Goal: Transaction & Acquisition: Purchase product/service

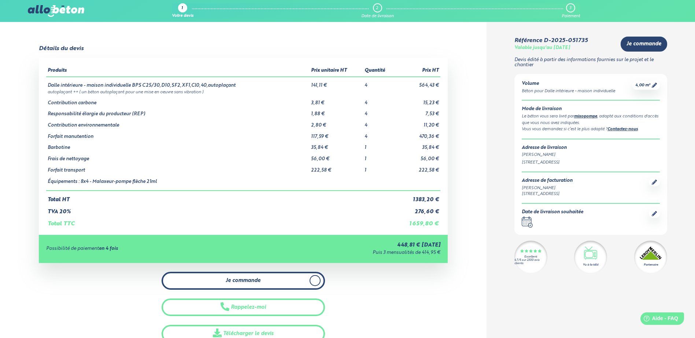
click at [243, 283] on span "Je commande" at bounding box center [243, 281] width 35 height 6
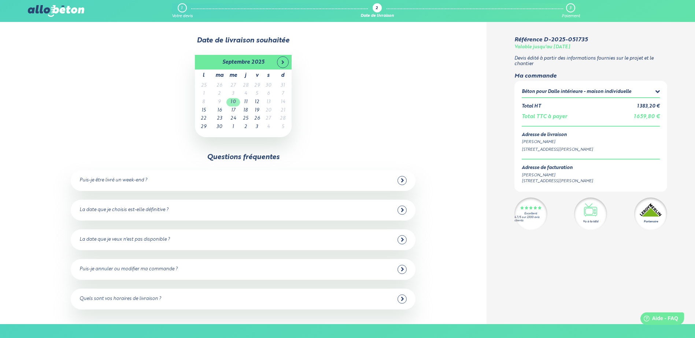
click at [233, 100] on td "10" at bounding box center [233, 102] width 14 height 8
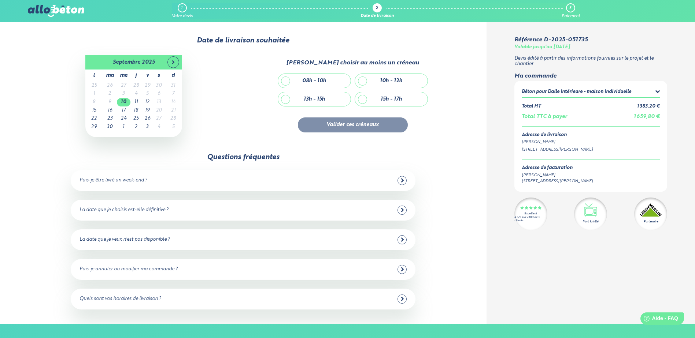
click at [383, 82] on div "10h - 12h" at bounding box center [391, 81] width 22 height 6
checkbox input "true"
click at [349, 124] on button "Valider ces créneaux" at bounding box center [353, 125] width 110 height 15
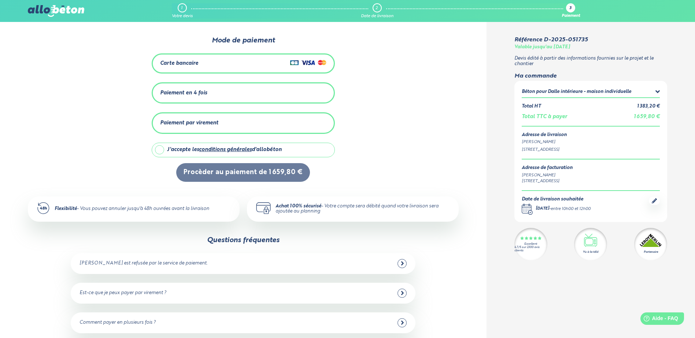
click at [228, 88] on div "Paiement en 4 fois" at bounding box center [243, 93] width 166 height 12
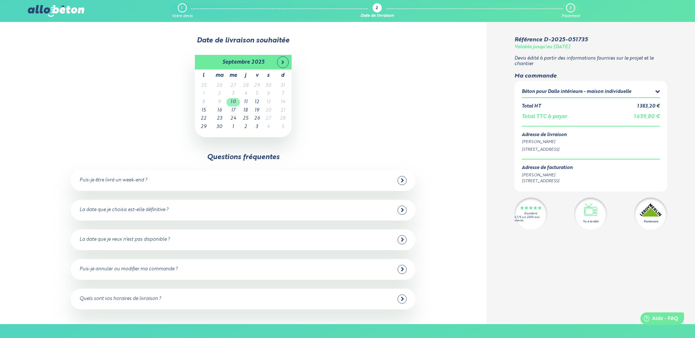
click at [233, 100] on td "10" at bounding box center [233, 102] width 14 height 8
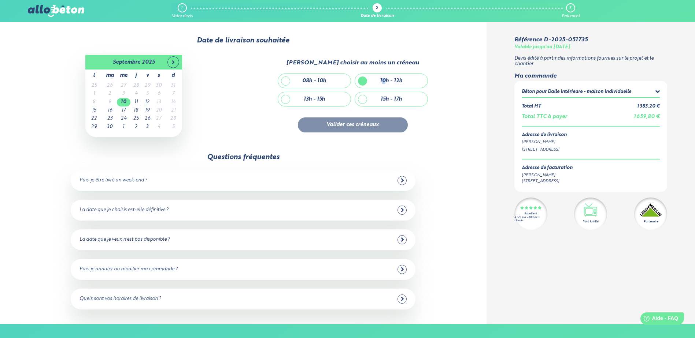
click at [385, 81] on div "10h - 12h" at bounding box center [391, 81] width 22 height 6
click at [443, 121] on div "Veuillez choisir au moins un créneau 08h - 10h 10h - 12h 13h - 15h 15h - 17h Va…" at bounding box center [353, 96] width 212 height 73
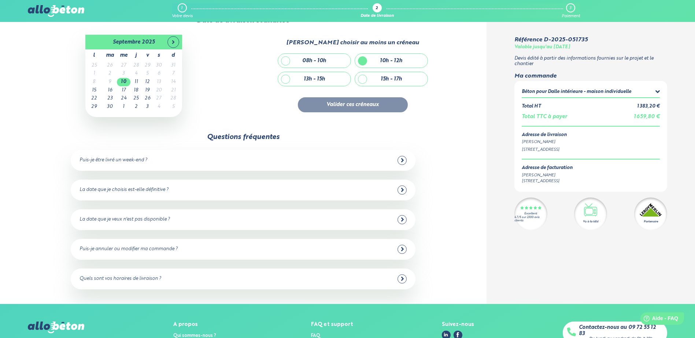
scroll to position [4, 0]
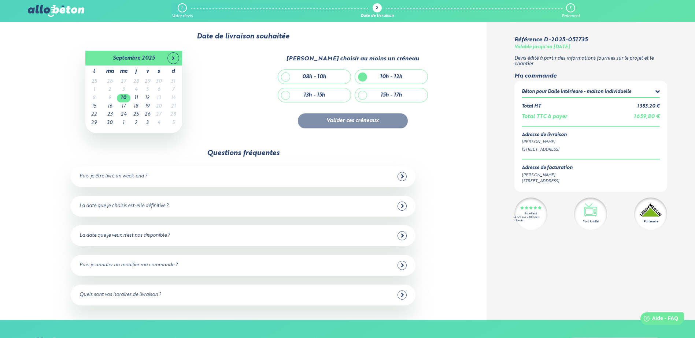
click at [321, 78] on div "08h - 10h" at bounding box center [314, 77] width 24 height 6
checkbox input "true"
click at [385, 75] on div "10h - 12h" at bounding box center [391, 77] width 22 height 6
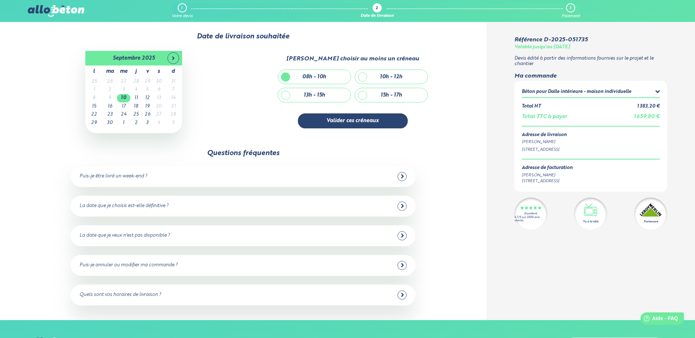
click at [389, 74] on div "10h - 12h" at bounding box center [391, 77] width 22 height 6
checkbox input "true"
click at [328, 76] on div "08h - 10h" at bounding box center [314, 77] width 73 height 14
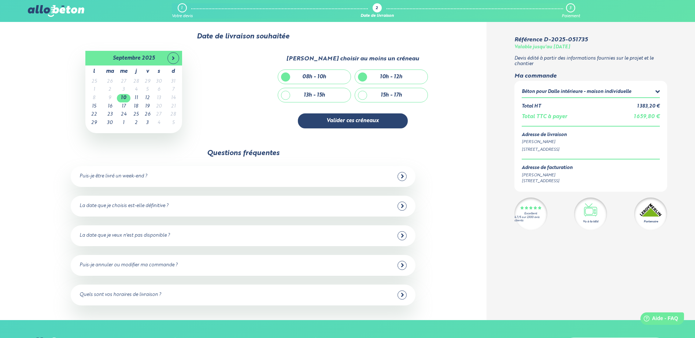
checkbox input "false"
click at [365, 121] on button "Valider ces créneaux" at bounding box center [353, 121] width 110 height 15
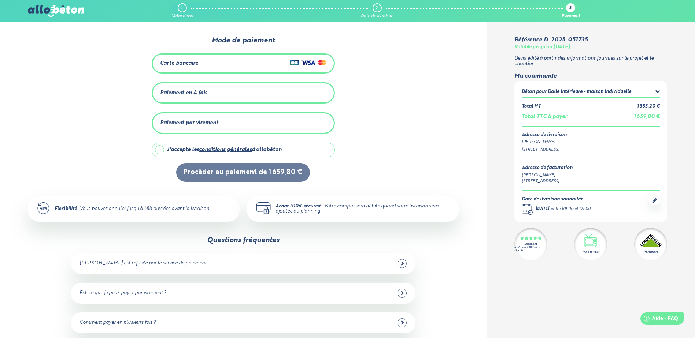
click at [212, 63] on div "Carte bancaire" at bounding box center [243, 63] width 166 height 11
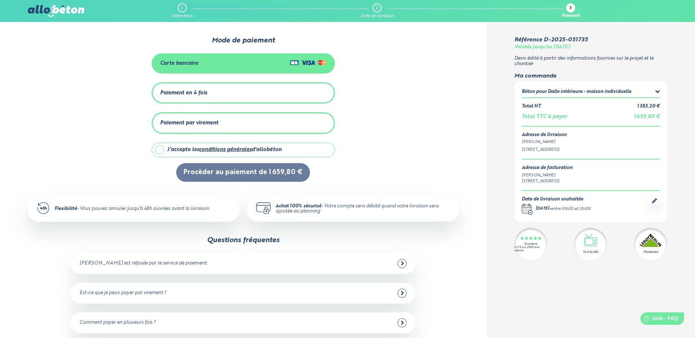
click at [223, 149] on link "conditions générales" at bounding box center [225, 149] width 53 height 5
click at [161, 146] on label "J'accepte les conditions générales d'allobéton" at bounding box center [243, 150] width 183 height 15
checkbox input "true"
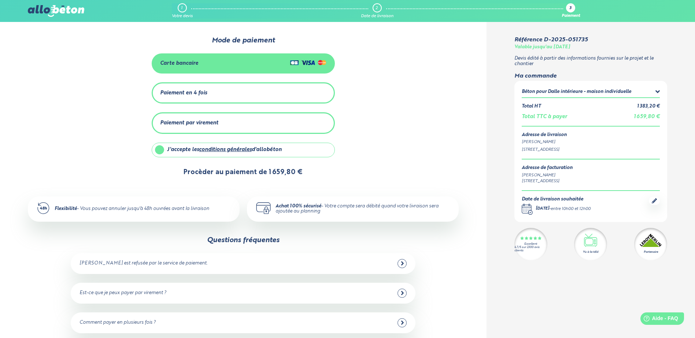
click at [244, 176] on button "Procèder au paiement de 1 659,80 €" at bounding box center [243, 172] width 134 height 19
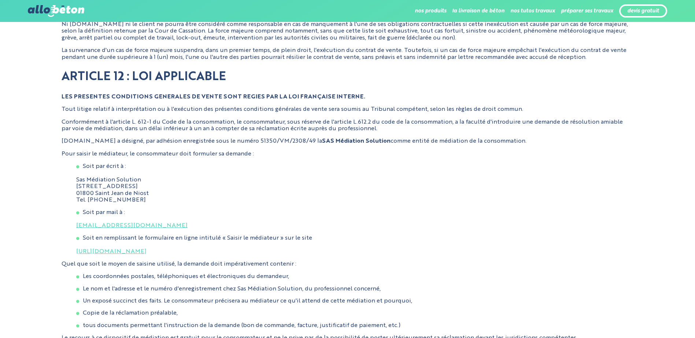
scroll to position [2768, 0]
